Goal: Task Accomplishment & Management: Use online tool/utility

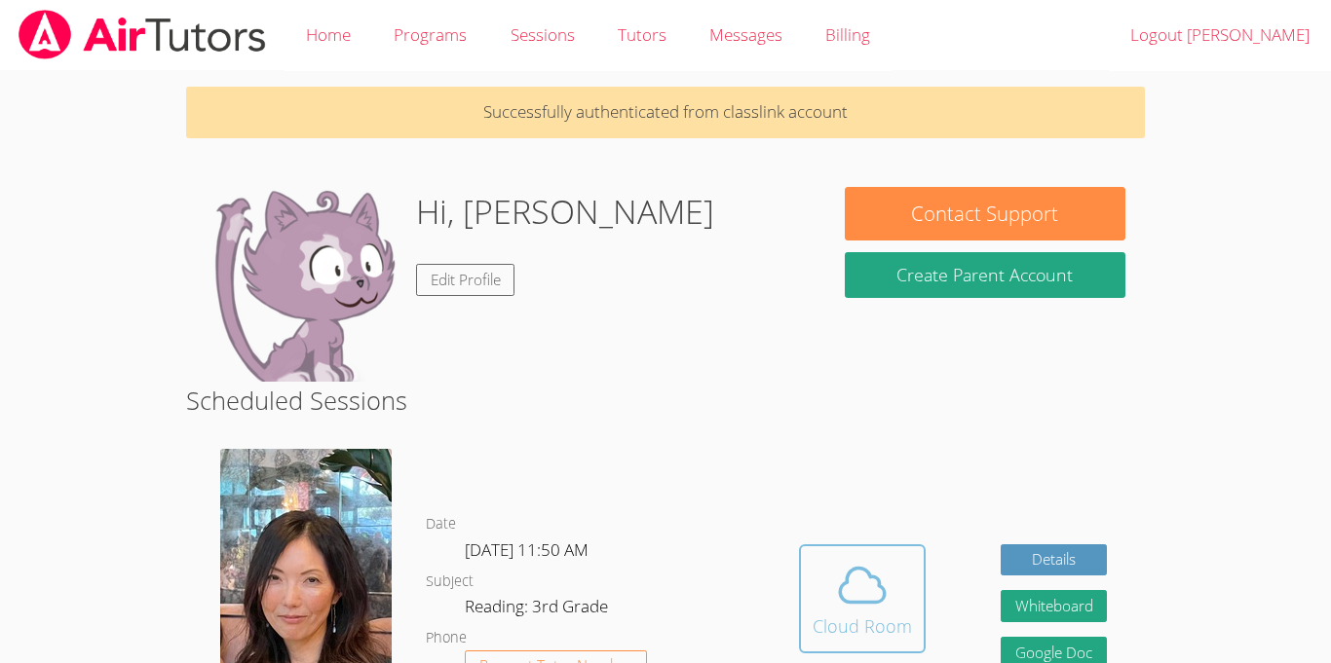
click at [867, 608] on icon at bounding box center [862, 585] width 55 height 55
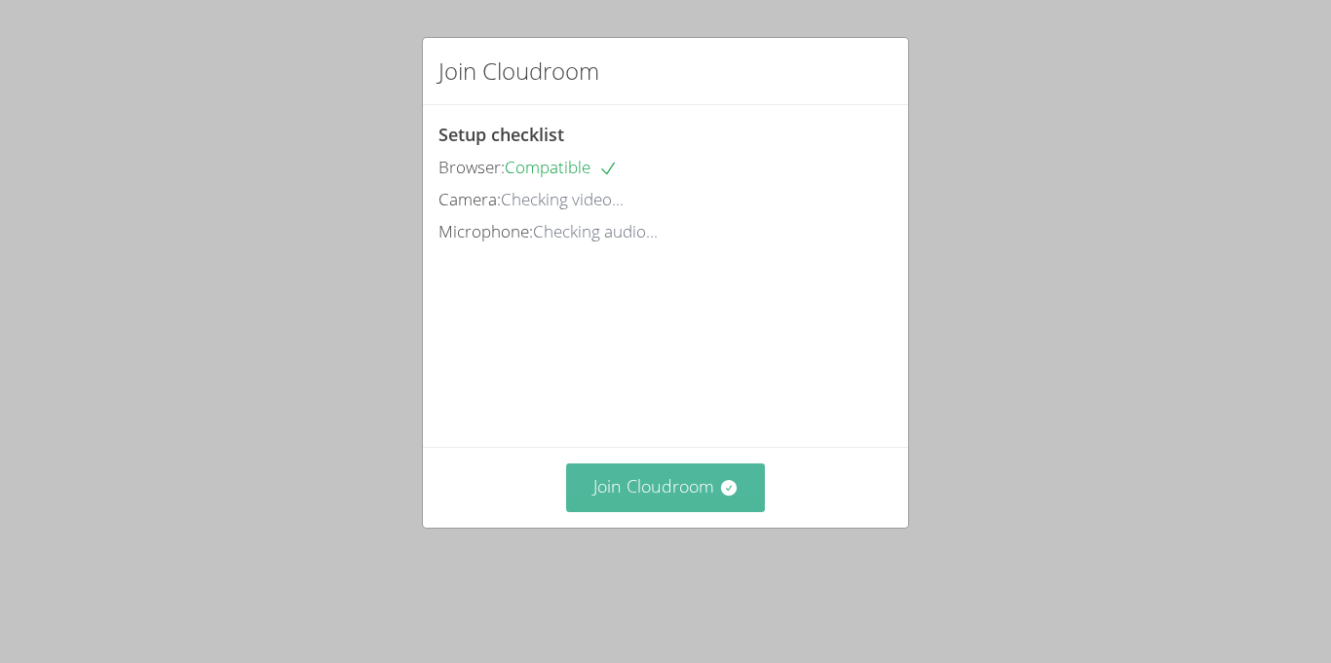
click at [704, 408] on video at bounding box center [584, 335] width 292 height 146
click at [720, 498] on icon at bounding box center [728, 487] width 19 height 19
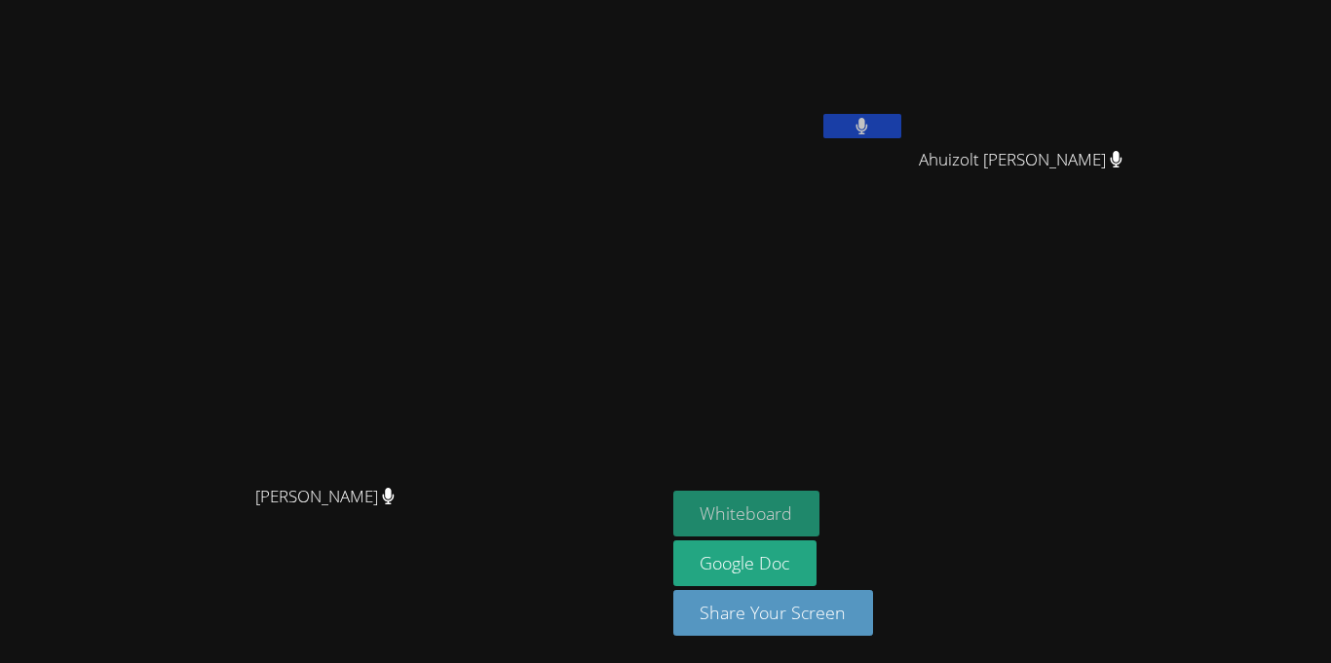
click at [820, 494] on button "Whiteboard" at bounding box center [746, 514] width 147 height 46
